Goal: Navigation & Orientation: Find specific page/section

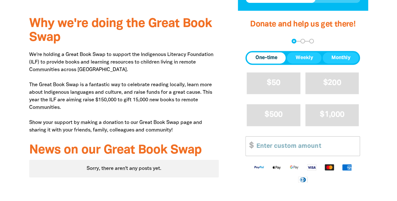
scroll to position [95, 0]
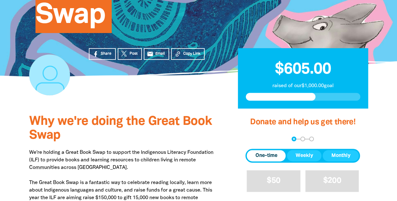
scroll to position [137, 0]
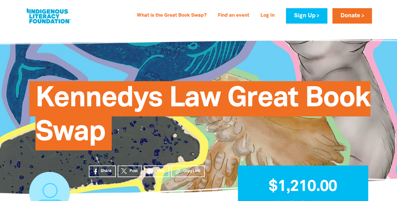
scroll to position [0, 0]
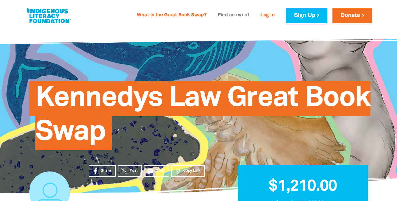
click at [232, 13] on link "Find an event" at bounding box center [233, 15] width 39 height 10
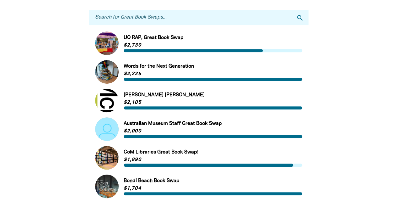
scroll to position [127, 0]
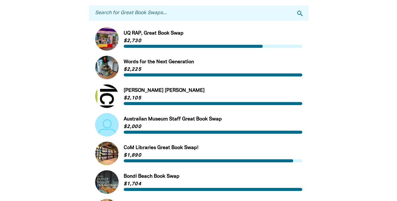
click at [139, 95] on link "Link to [PERSON_NAME] [PERSON_NAME]" at bounding box center [198, 96] width 207 height 24
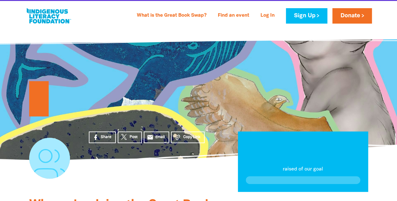
scroll to position [119, 0]
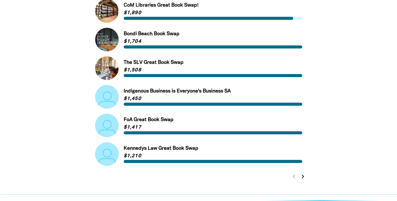
scroll to position [269, 0]
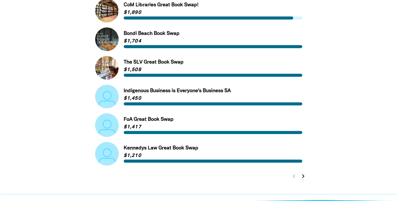
click at [303, 175] on icon "chevron_right" at bounding box center [303, 176] width 8 height 8
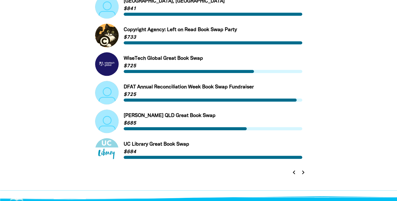
scroll to position [281, 0]
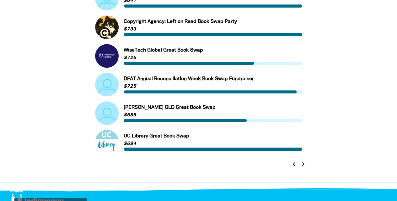
click at [303, 165] on icon "chevron_right" at bounding box center [303, 164] width 8 height 8
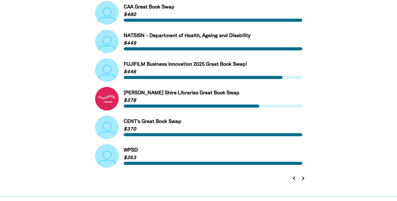
scroll to position [267, 0]
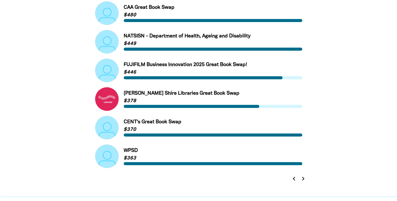
click at [304, 178] on icon "chevron_right" at bounding box center [303, 179] width 8 height 8
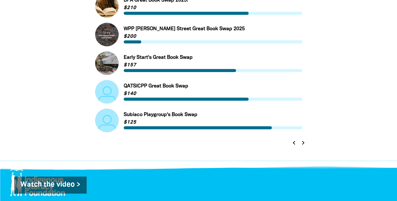
scroll to position [302, 0]
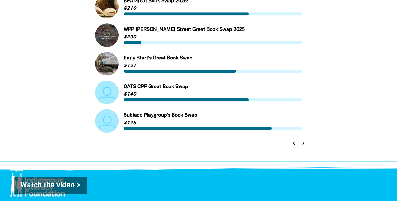
click at [304, 145] on icon "chevron_right" at bounding box center [303, 143] width 8 height 8
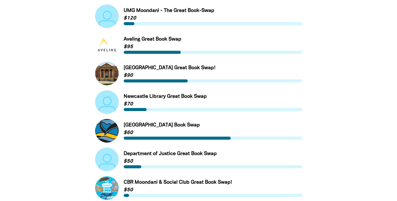
scroll to position [149, 0]
